Goal: Task Accomplishment & Management: Use online tool/utility

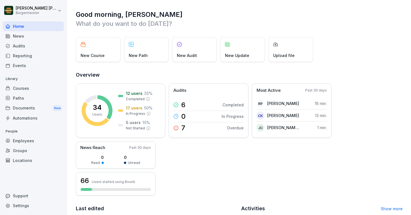
click at [42, 50] on div "Audits" at bounding box center [33, 46] width 61 height 10
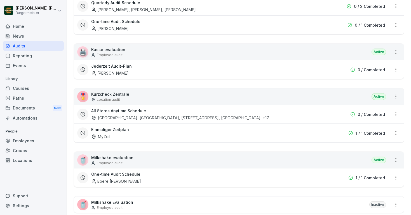
scroll to position [210, 0]
click at [159, 97] on div "🎖️ Kurzcheck Zentrale Location audit Active" at bounding box center [239, 96] width 330 height 16
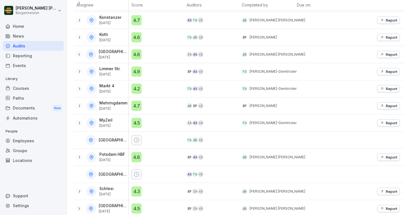
scroll to position [94, 0]
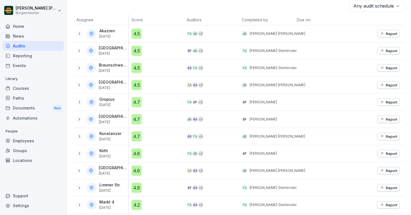
click at [109, 33] on div "Akazien [DATE]" at bounding box center [107, 34] width 17 height 10
click at [81, 36] on icon at bounding box center [79, 33] width 4 height 4
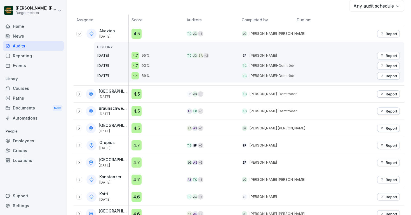
click at [395, 34] on p "Report" at bounding box center [391, 33] width 11 height 4
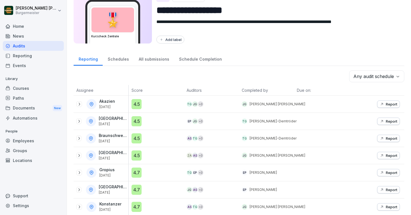
scroll to position [25, 0]
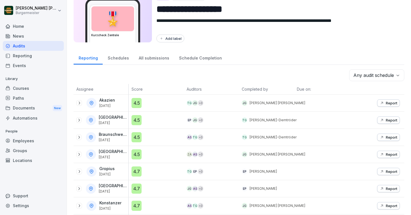
drag, startPoint x: 111, startPoint y: 117, endPoint x: 114, endPoint y: 123, distance: 6.7
click at [114, 123] on div "Alexanderplatz [DATE]" at bounding box center [114, 120] width 30 height 10
click at [114, 123] on p "[DATE]" at bounding box center [113, 123] width 29 height 4
drag, startPoint x: 105, startPoint y: 149, endPoint x: 115, endPoint y: 158, distance: 13.9
click at [115, 158] on div "Eberswalder [DATE]" at bounding box center [102, 154] width 52 height 10
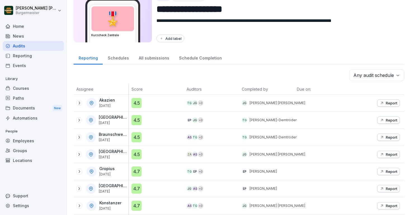
click at [115, 158] on p "[DATE]" at bounding box center [113, 157] width 29 height 4
drag, startPoint x: 110, startPoint y: 116, endPoint x: 114, endPoint y: 123, distance: 8.0
click at [114, 123] on div "Alexanderplatz [DATE]" at bounding box center [114, 120] width 30 height 10
click at [114, 123] on p "[DATE]" at bounding box center [113, 123] width 29 height 4
drag, startPoint x: 103, startPoint y: 146, endPoint x: 115, endPoint y: 157, distance: 16.3
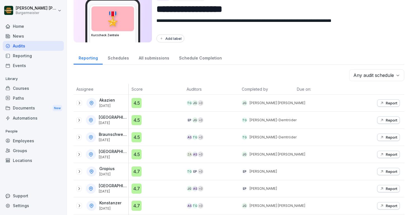
click at [115, 157] on div "Eberswalder [DATE]" at bounding box center [101, 154] width 55 height 17
click at [115, 157] on p "[DATE]" at bounding box center [113, 157] width 29 height 4
drag, startPoint x: 112, startPoint y: 116, endPoint x: 116, endPoint y: 125, distance: 9.8
click at [116, 125] on div "Alexanderplatz [DATE]" at bounding box center [101, 119] width 55 height 17
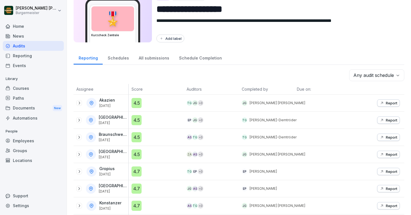
drag, startPoint x: 101, startPoint y: 155, endPoint x: 114, endPoint y: 159, distance: 13.5
click at [114, 159] on div "Eberswalder [DATE]" at bounding box center [102, 154] width 52 height 10
drag, startPoint x: 111, startPoint y: 154, endPoint x: 115, endPoint y: 156, distance: 4.0
click at [115, 156] on div "Eberswalder [DATE]" at bounding box center [114, 154] width 30 height 10
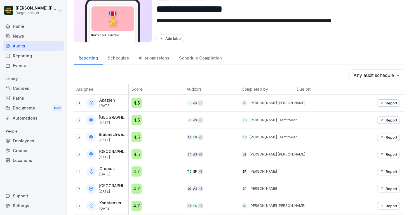
click at [115, 156] on p "[DATE]" at bounding box center [113, 157] width 29 height 4
click at [117, 140] on p "[DATE]" at bounding box center [113, 140] width 29 height 4
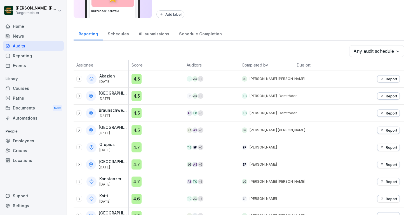
scroll to position [50, 0]
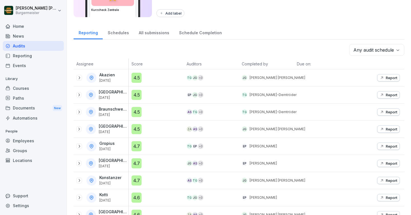
drag, startPoint x: 107, startPoint y: 126, endPoint x: 115, endPoint y: 132, distance: 10.0
click at [115, 132] on div "Eberswalder [DATE]" at bounding box center [114, 129] width 30 height 10
click at [115, 132] on p "[DATE]" at bounding box center [113, 132] width 29 height 4
drag, startPoint x: 104, startPoint y: 126, endPoint x: 113, endPoint y: 131, distance: 9.7
click at [113, 131] on div "Eberswalder [DATE]" at bounding box center [114, 129] width 30 height 10
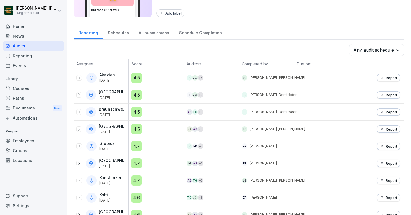
click at [113, 131] on p "[DATE]" at bounding box center [113, 132] width 29 height 4
drag, startPoint x: 106, startPoint y: 143, endPoint x: 114, endPoint y: 148, distance: 8.5
click at [114, 148] on div "[PERSON_NAME] [DATE]" at bounding box center [107, 146] width 17 height 10
click at [114, 148] on p "[DATE]" at bounding box center [106, 149] width 15 height 4
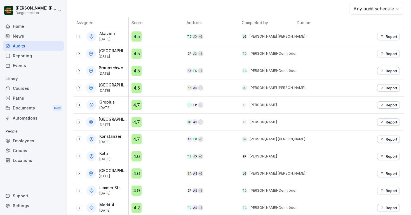
scroll to position [95, 0]
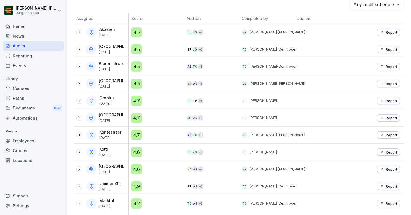
click at [80, 136] on icon at bounding box center [79, 134] width 4 height 4
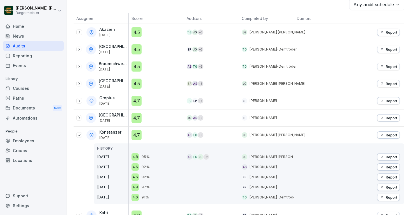
click at [395, 134] on p "Report" at bounding box center [391, 134] width 11 height 4
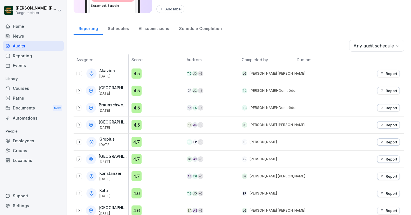
scroll to position [59, 0]
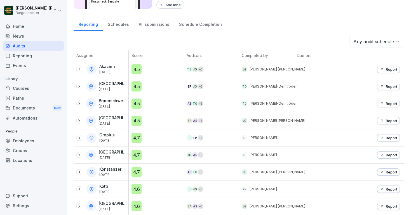
click at [114, 138] on div "[PERSON_NAME] [DATE]" at bounding box center [107, 137] width 17 height 10
drag, startPoint x: 107, startPoint y: 153, endPoint x: 117, endPoint y: 158, distance: 11.8
click at [117, 158] on div "[GEOGRAPHIC_DATA] [DATE]" at bounding box center [114, 155] width 30 height 10
click at [117, 158] on p "[DATE]" at bounding box center [113, 157] width 29 height 4
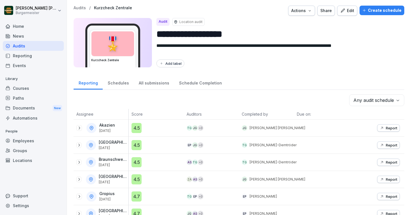
scroll to position [0, 0]
